Goal: Transaction & Acquisition: Purchase product/service

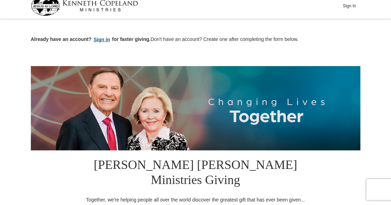
click at [101, 40] on button "Sign in" at bounding box center [101, 40] width 21 height 8
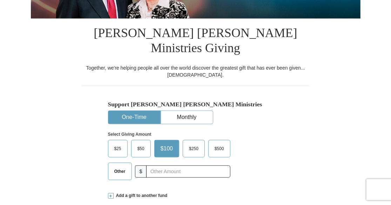
scroll to position [167, 0]
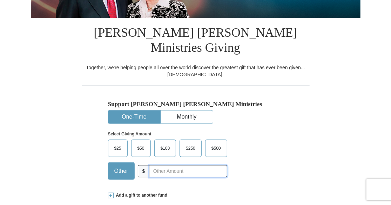
click at [159, 165] on input "text" at bounding box center [188, 171] width 78 height 12
type input "6.60"
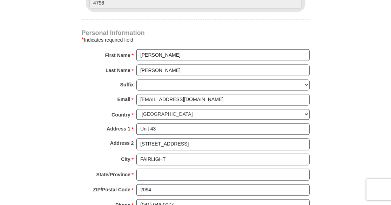
scroll to position [485, 0]
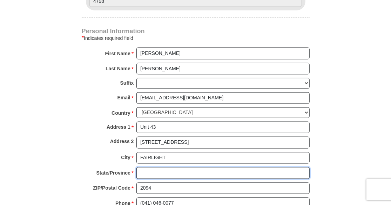
click at [162, 167] on input "State/Province *" at bounding box center [222, 173] width 173 height 12
type input "[GEOGRAPHIC_DATA]"
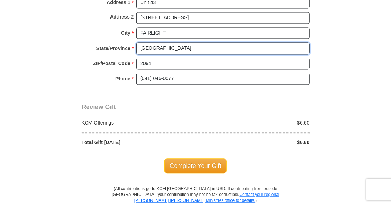
scroll to position [611, 0]
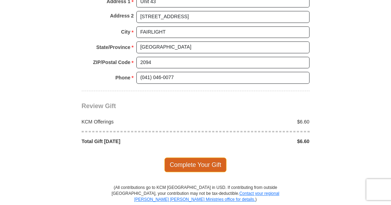
click at [194, 158] on span "Complete Your Gift" at bounding box center [195, 165] width 62 height 15
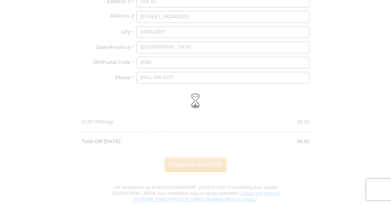
click at [195, 150] on div at bounding box center [195, 102] width 391 height 205
